Goal: Navigation & Orientation: Find specific page/section

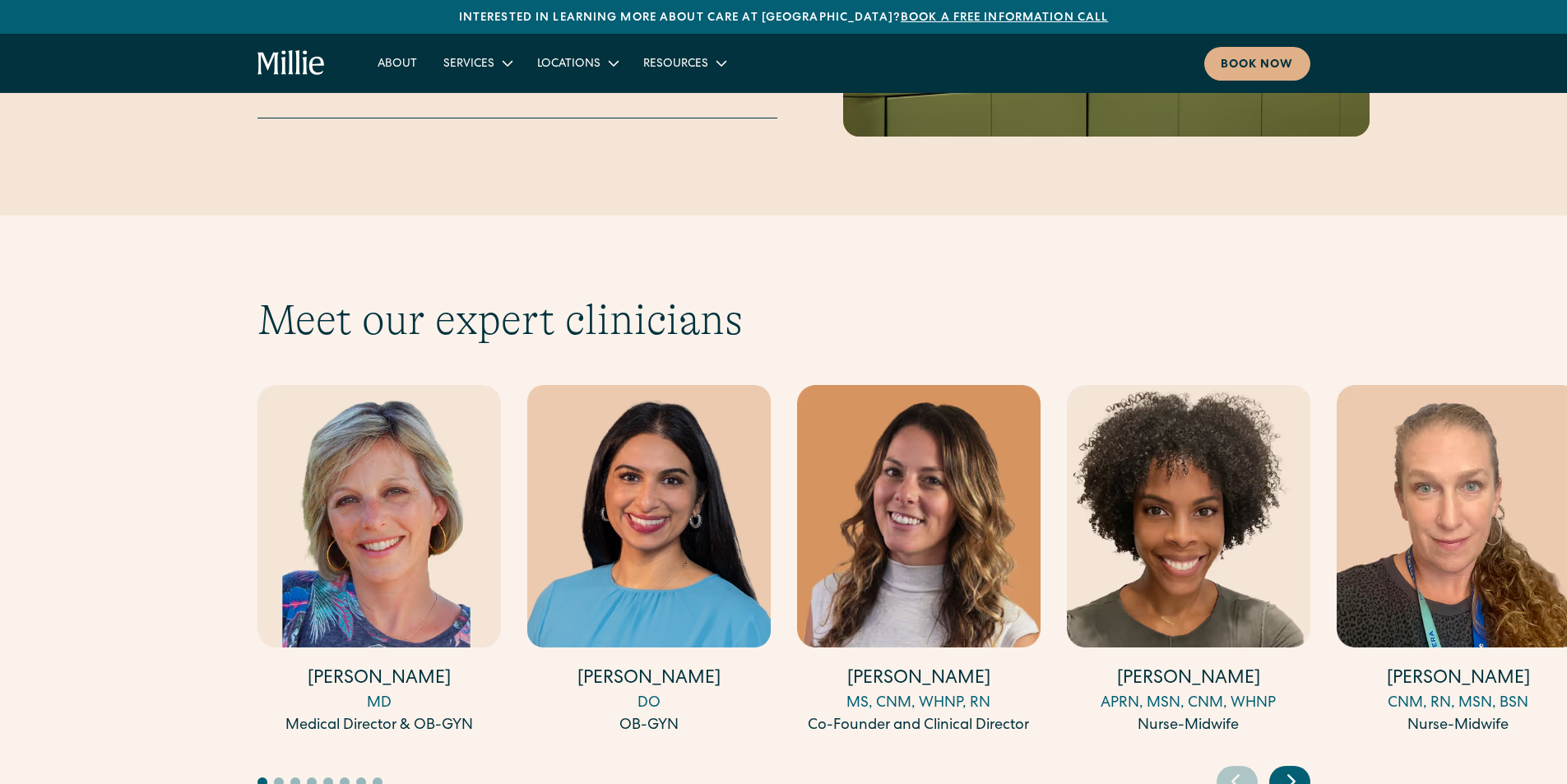
scroll to position [4358, 0]
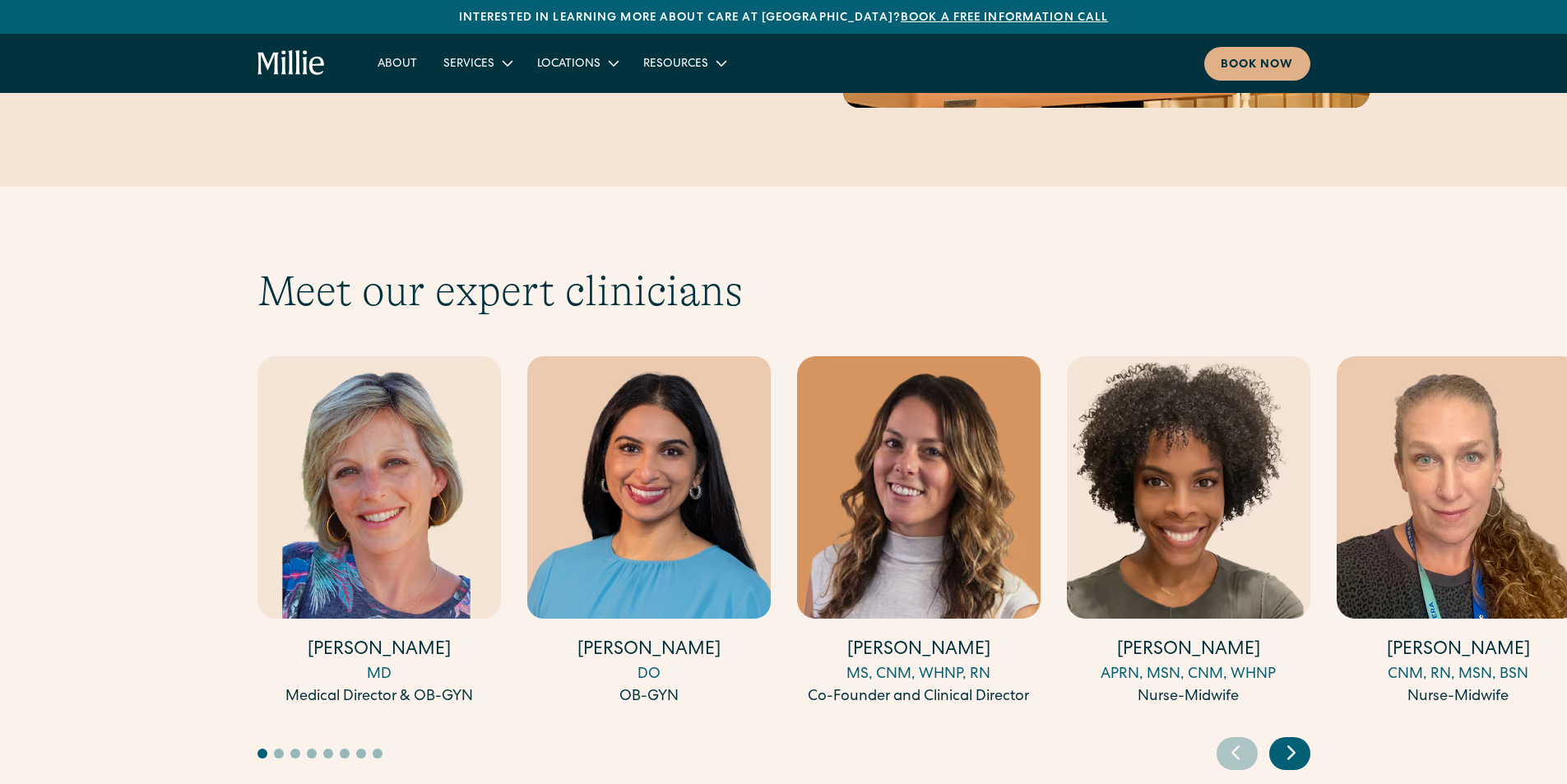
click at [1297, 739] on icon "Next slide" at bounding box center [1292, 751] width 25 height 26
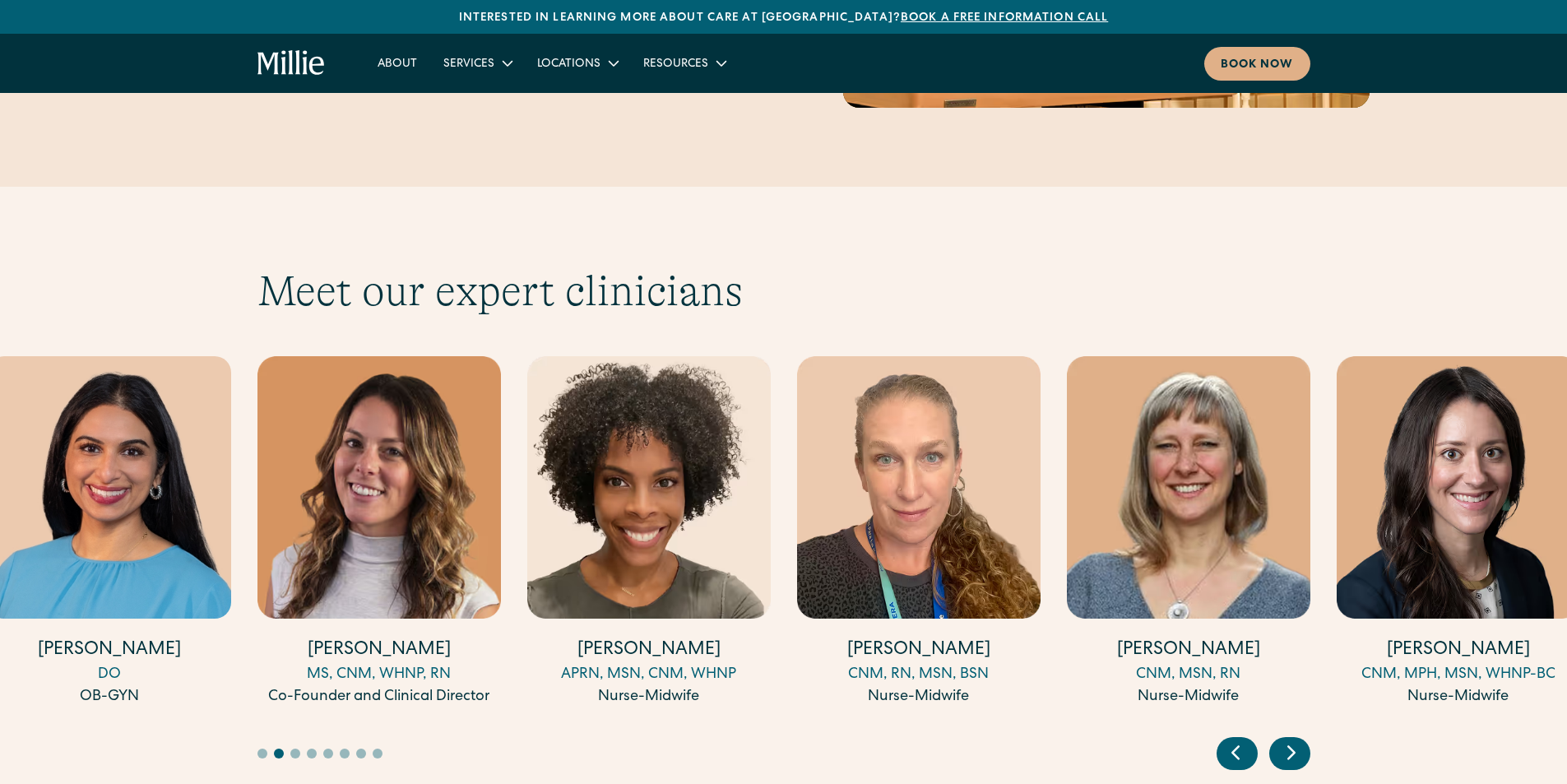
click at [1297, 739] on icon "Next slide" at bounding box center [1292, 751] width 25 height 26
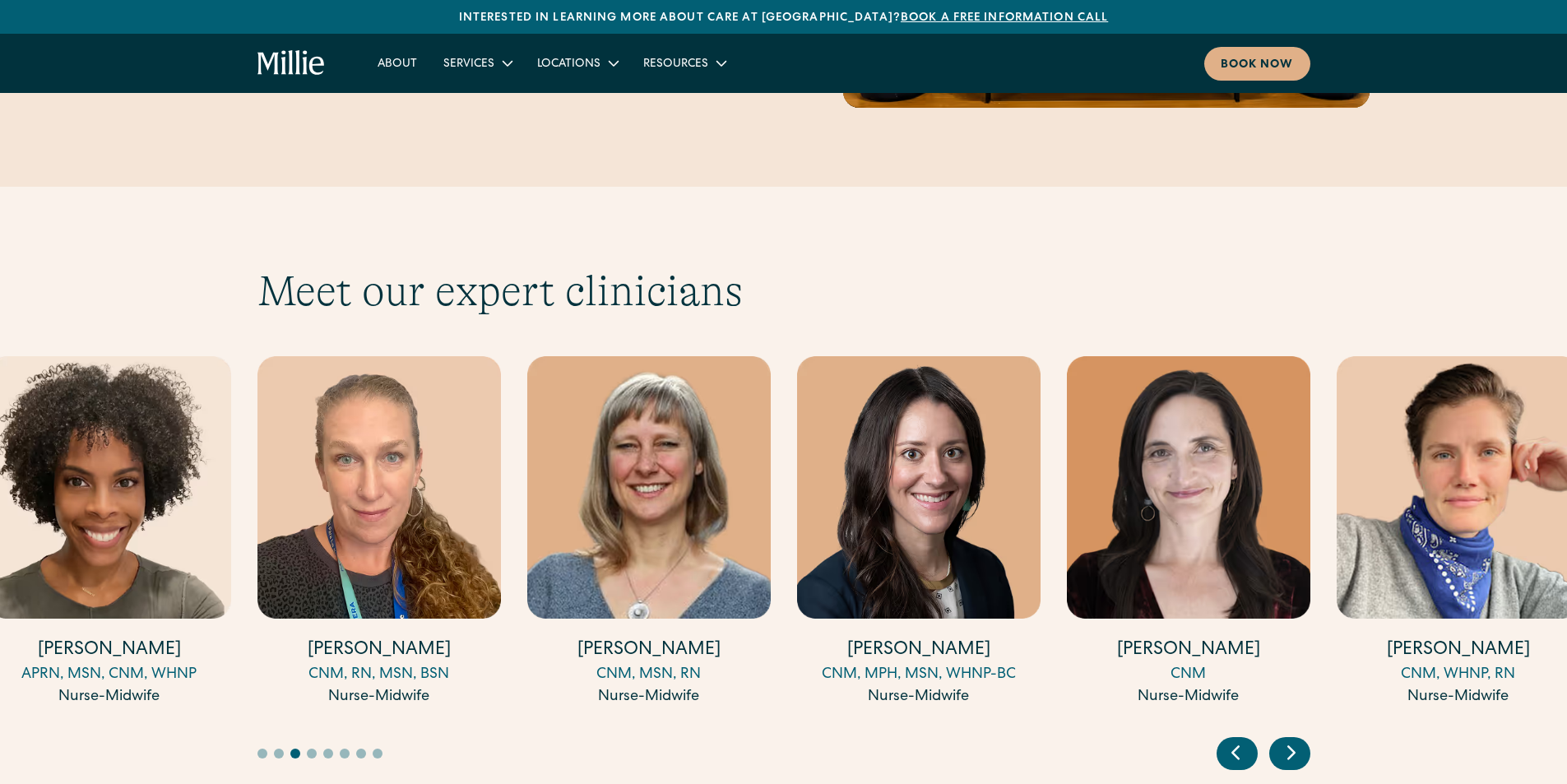
click at [1289, 739] on icon "Next slide" at bounding box center [1292, 751] width 25 height 26
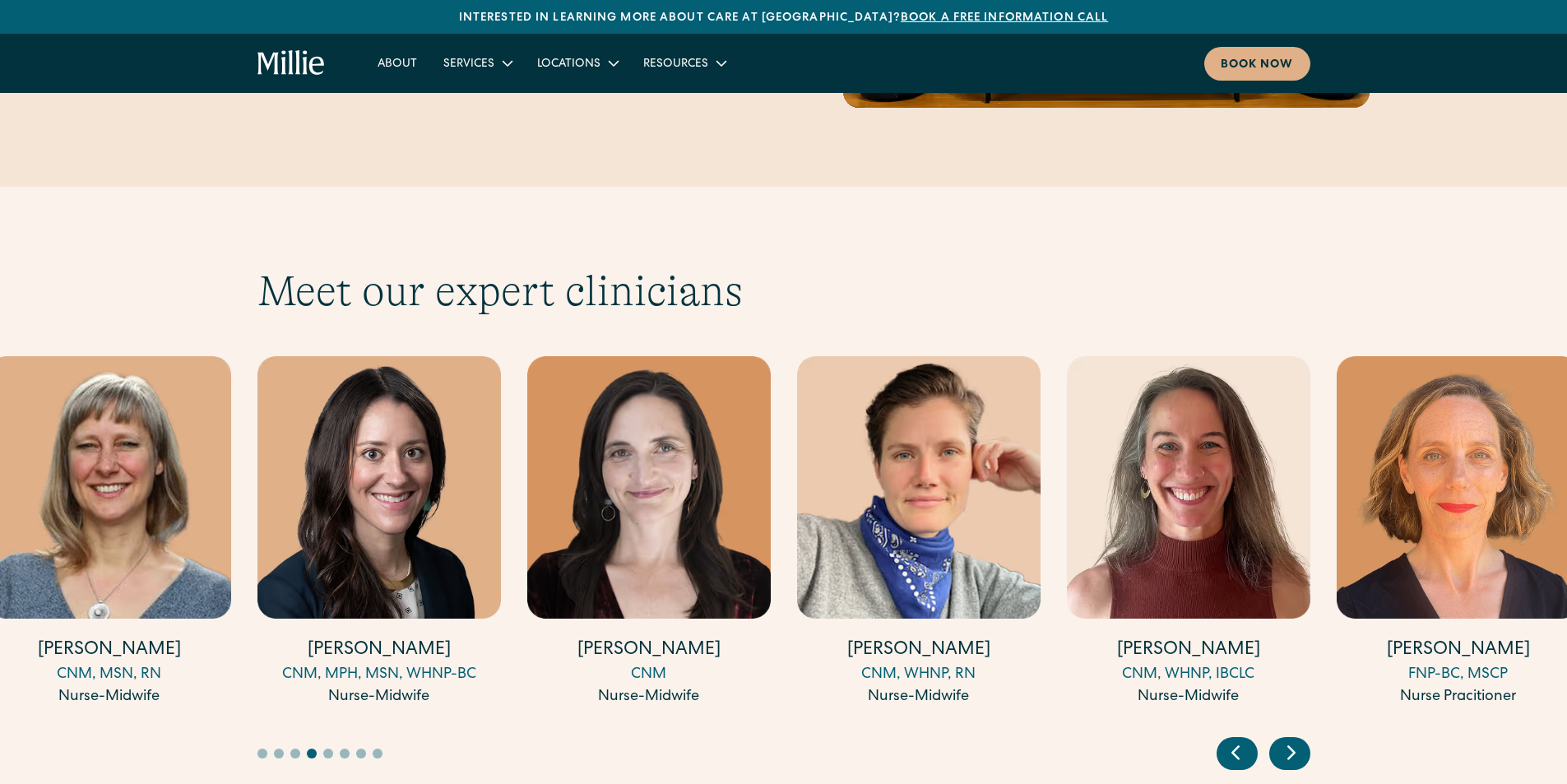
click at [1282, 739] on icon "Next slide" at bounding box center [1292, 751] width 25 height 26
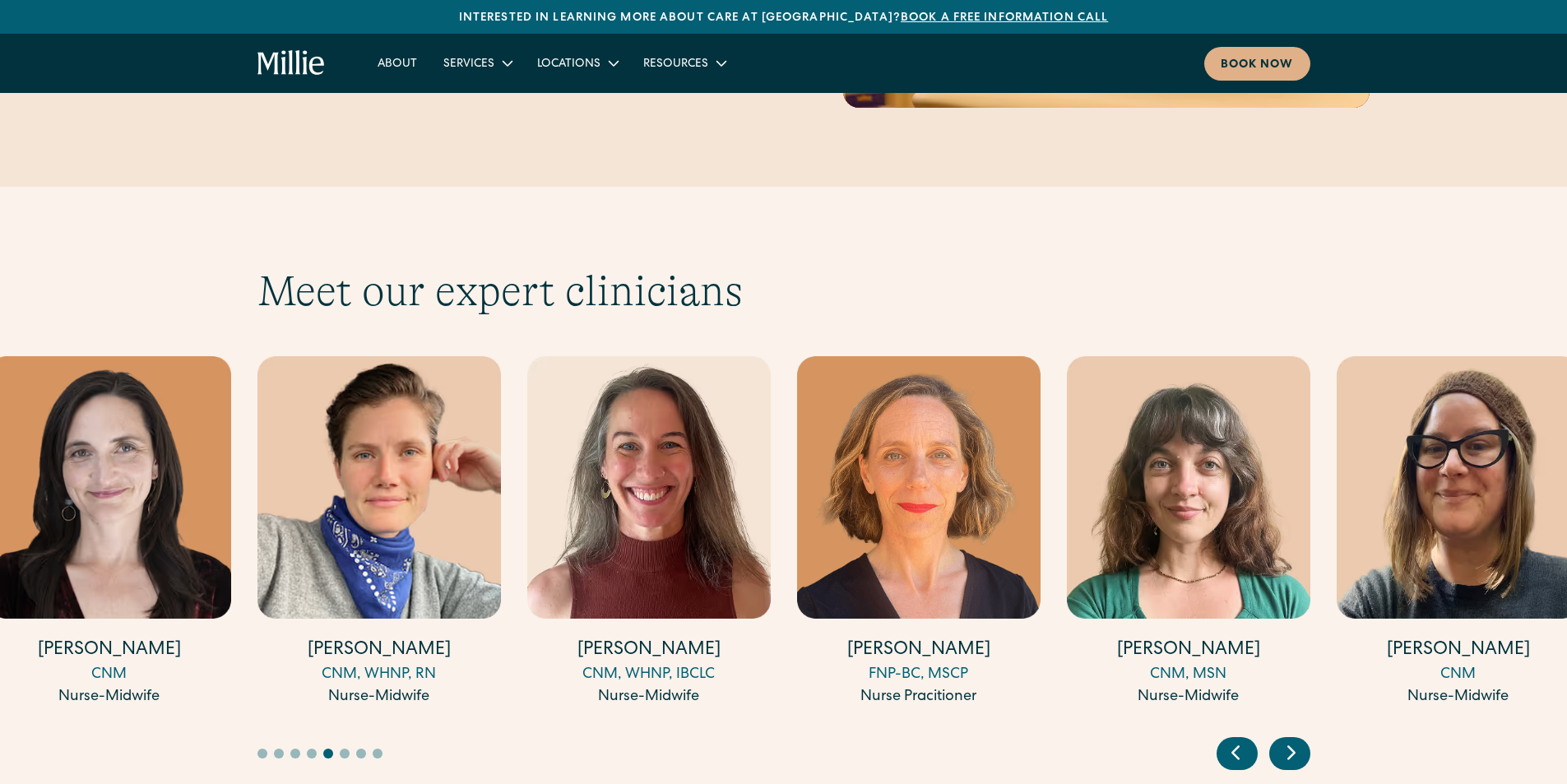
click at [1276, 737] on div "Next slide" at bounding box center [1290, 753] width 41 height 33
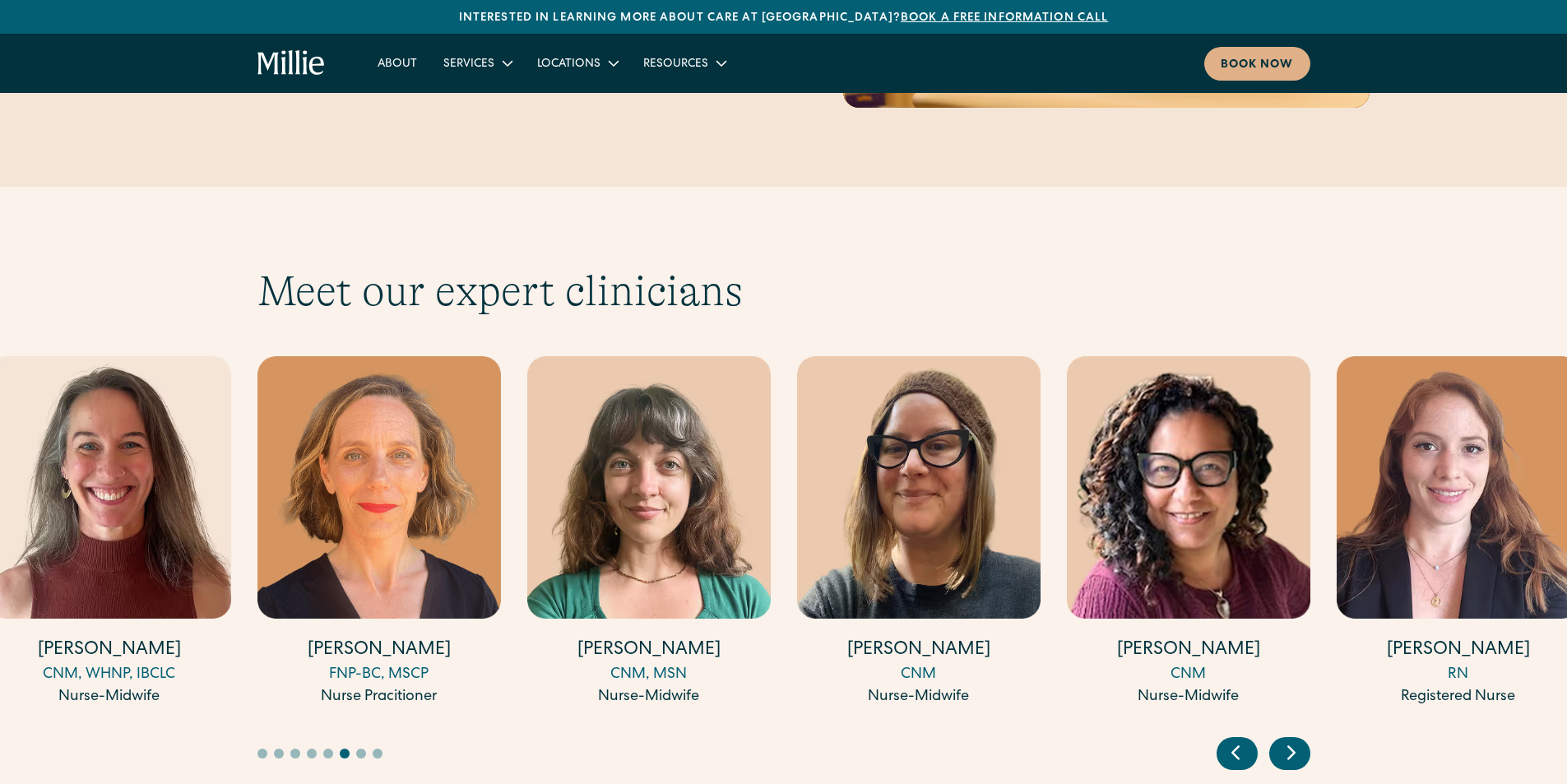
click at [1271, 737] on div "Next slide" at bounding box center [1290, 753] width 41 height 33
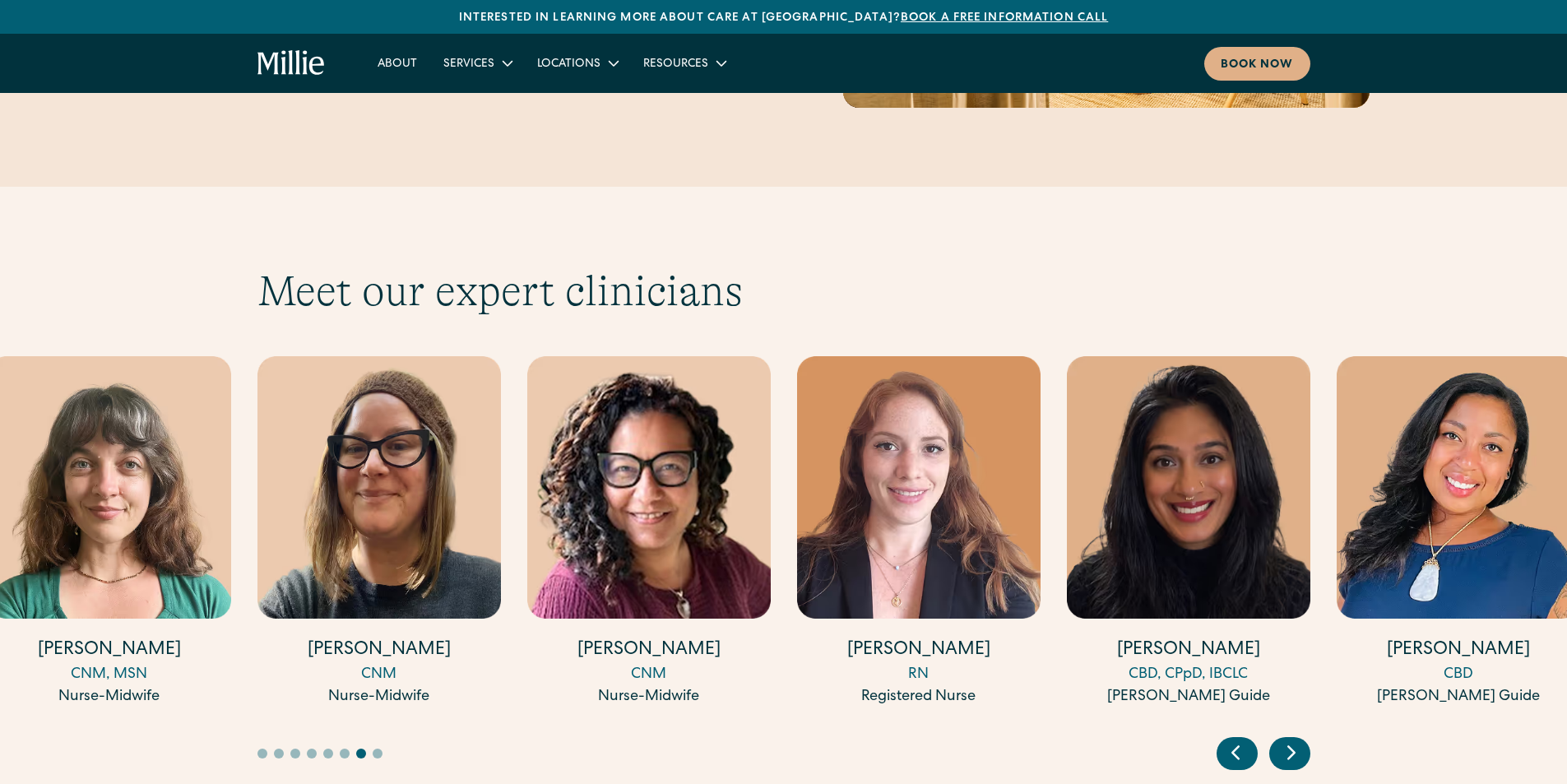
click at [1271, 737] on div "Next slide" at bounding box center [1290, 753] width 41 height 33
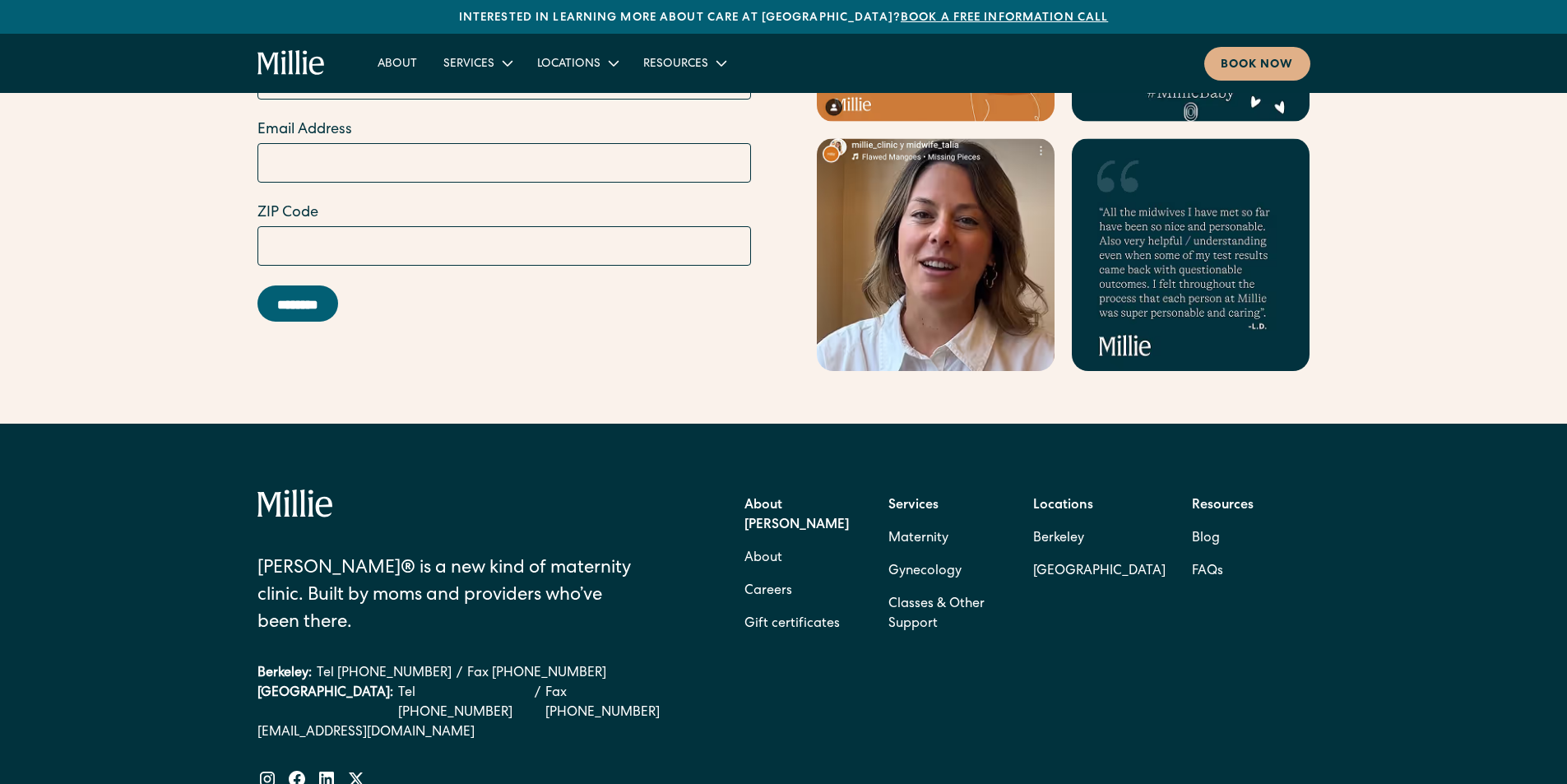
scroll to position [6496, 0]
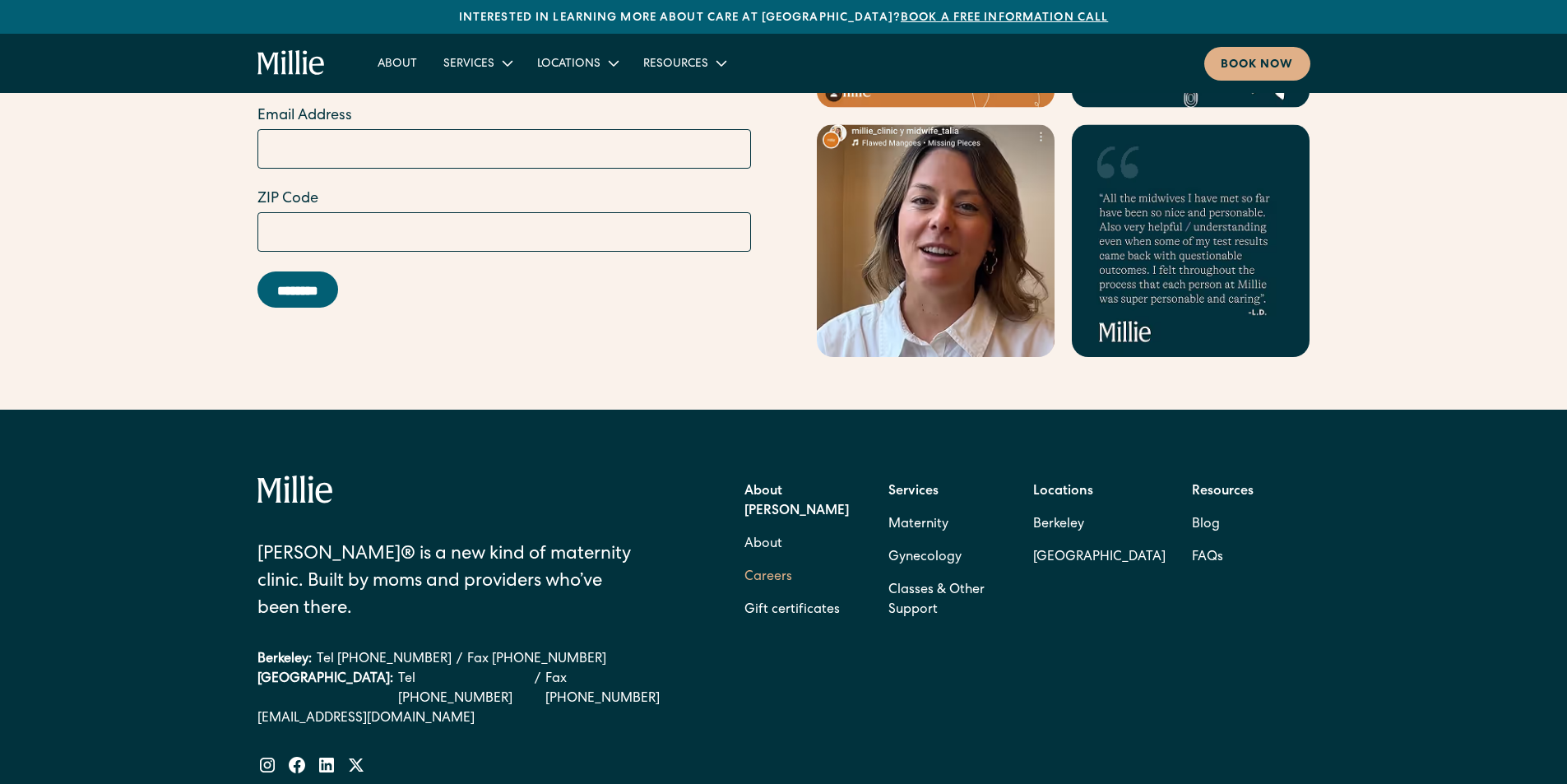
click at [771, 561] on link "Careers" at bounding box center [768, 577] width 48 height 33
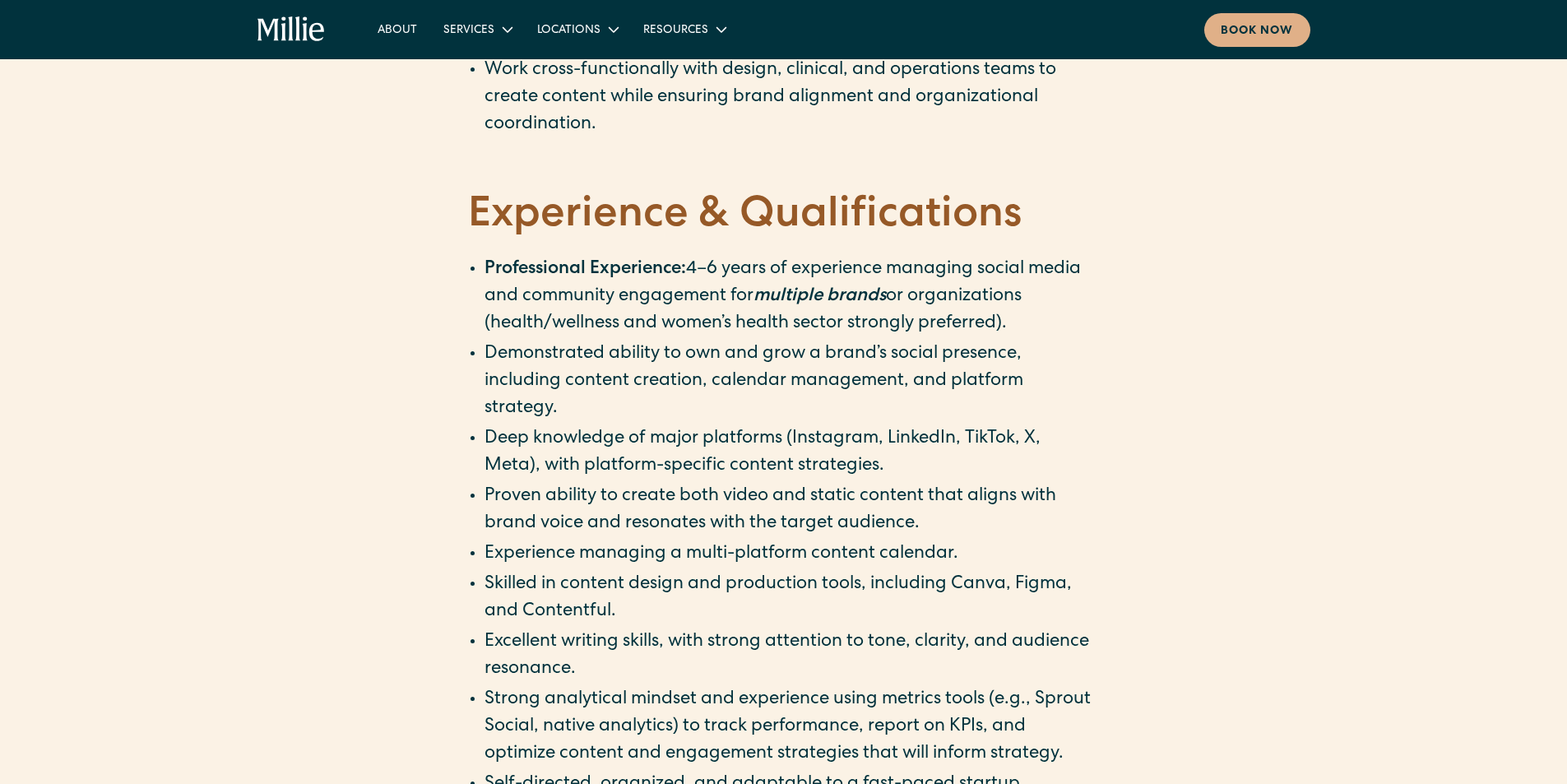
scroll to position [1562, 0]
